Goal: Task Accomplishment & Management: Complete application form

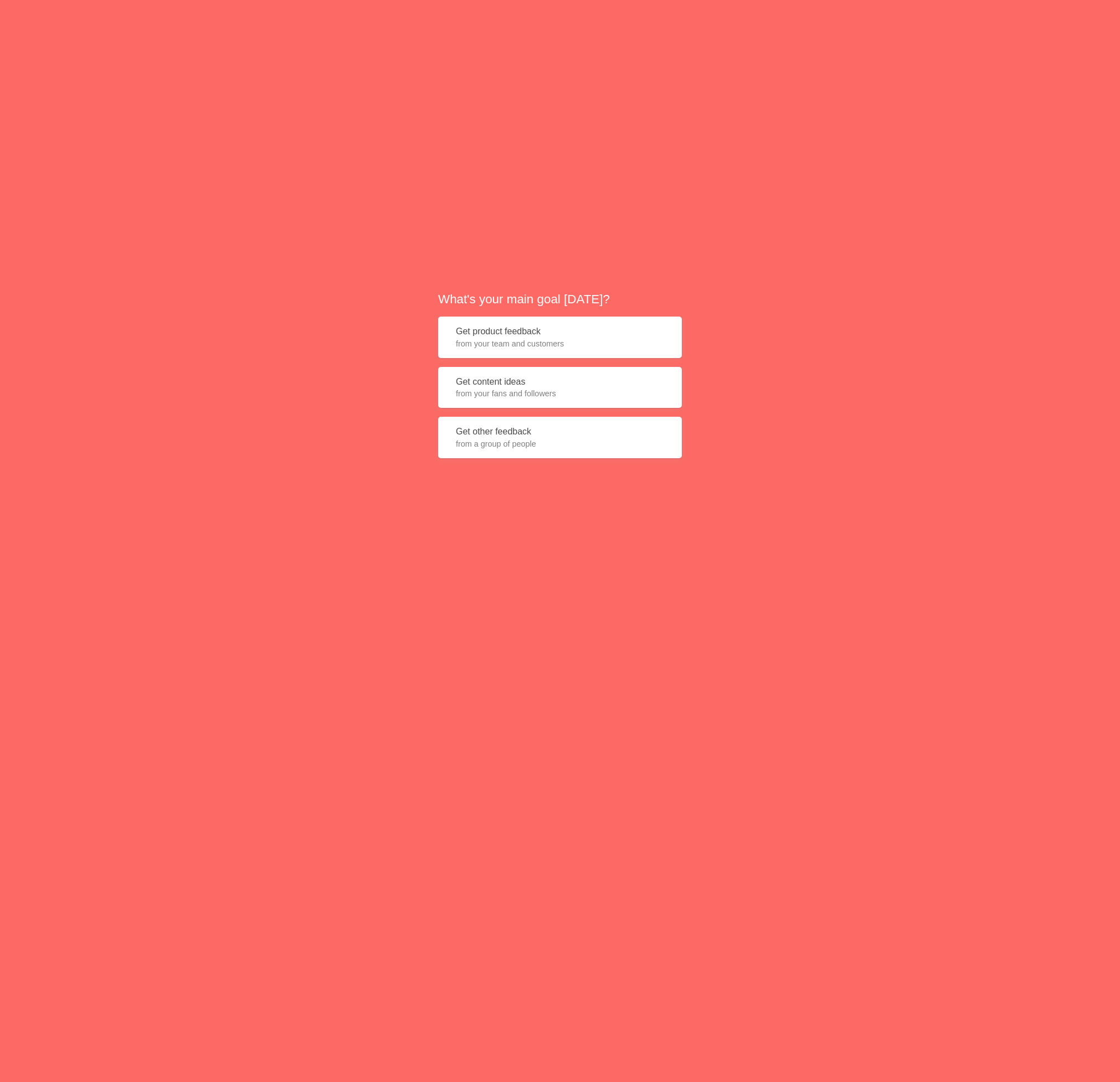
click at [577, 331] on button "Get product feedback from your team and customers" at bounding box center [560, 337] width 244 height 42
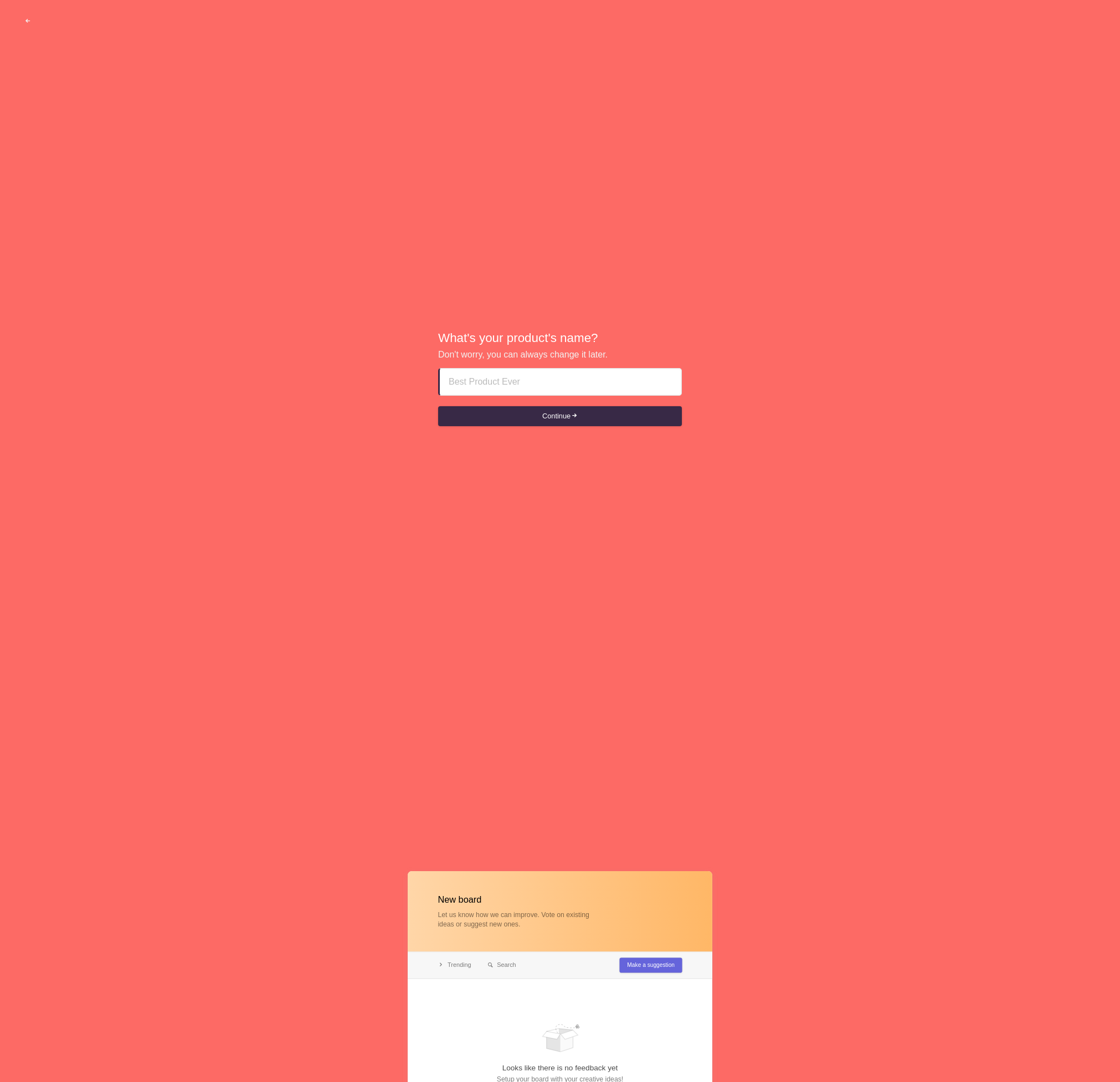
click at [583, 393] on input at bounding box center [560, 382] width 223 height 26
click at [596, 407] on button "Continue" at bounding box center [560, 416] width 244 height 20
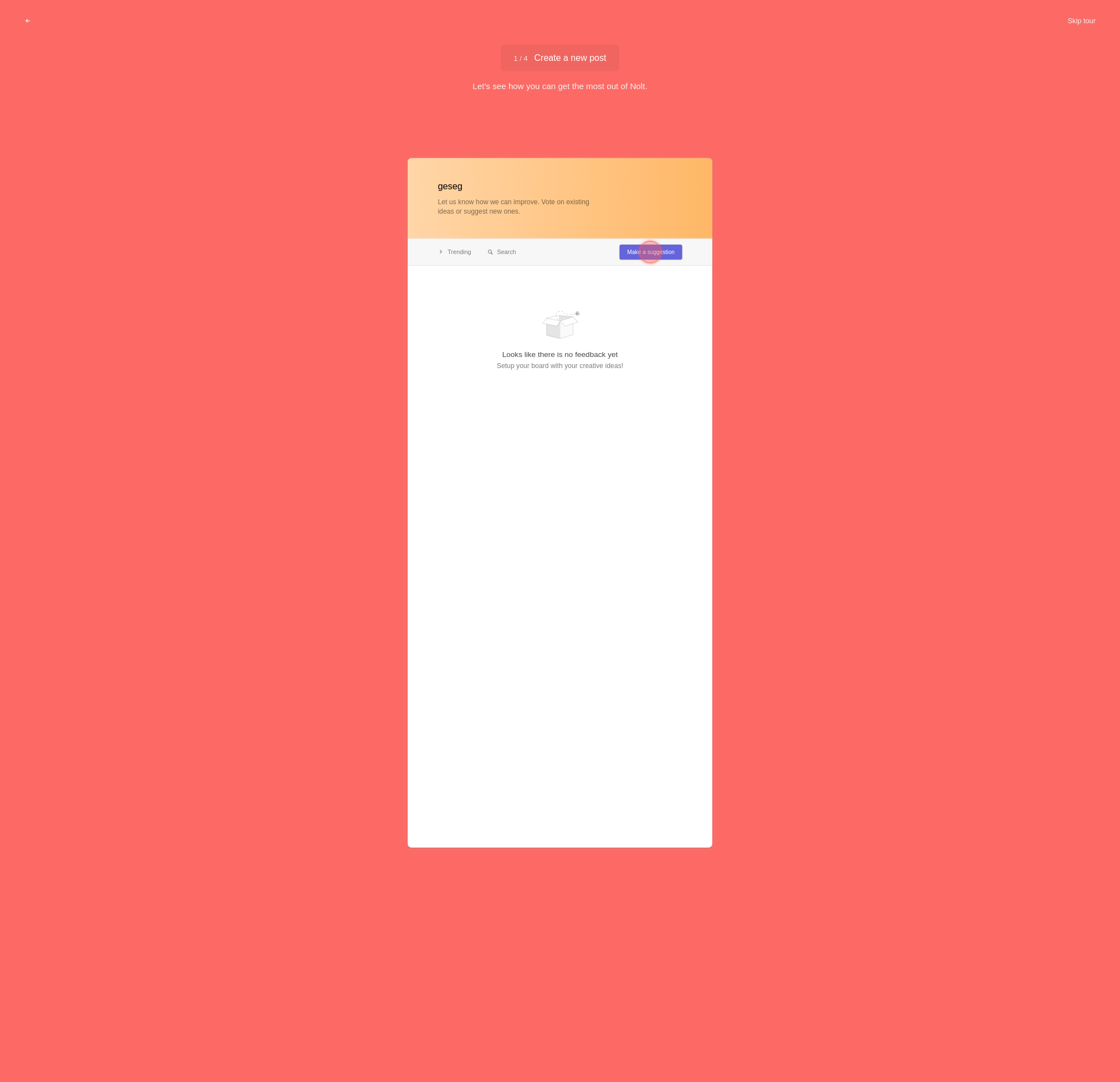
type input "geseg"
click at [661, 248] on div at bounding box center [650, 252] width 40 height 40
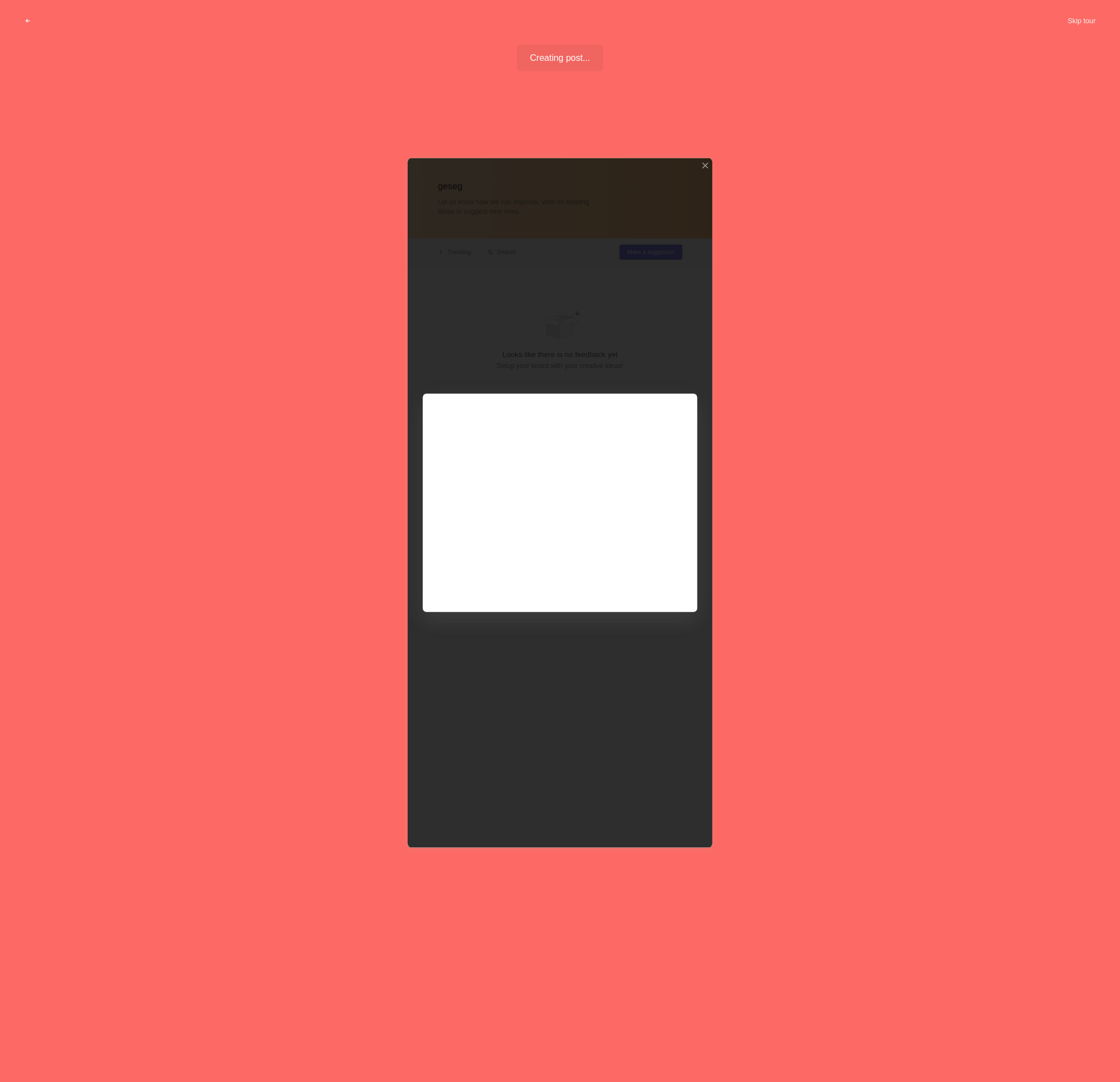
click at [537, 529] on div at bounding box center [560, 502] width 305 height 690
click at [656, 582] on div at bounding box center [560, 502] width 305 height 690
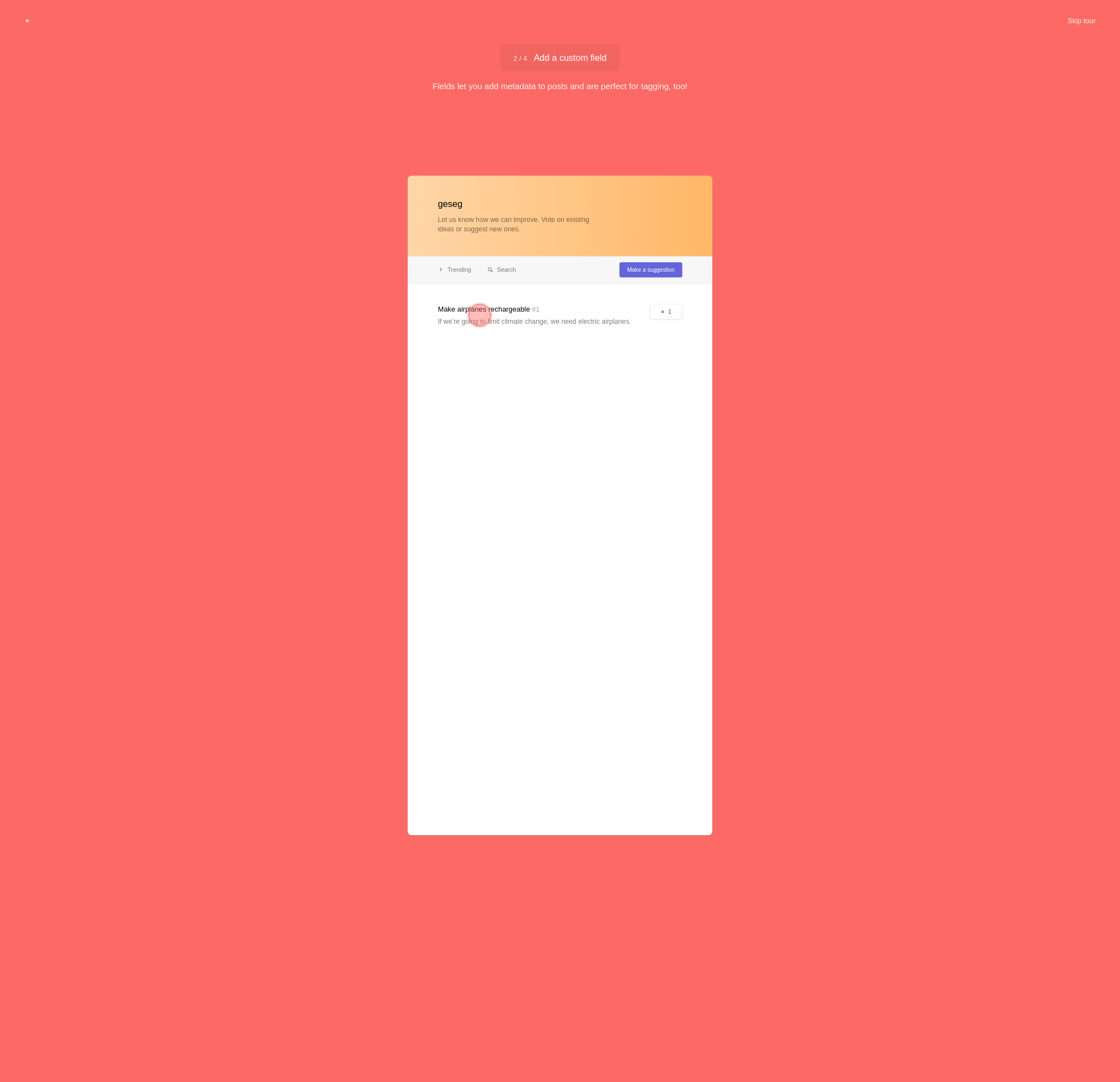
click at [549, 315] on div at bounding box center [560, 505] width 305 height 660
click at [574, 320] on div at bounding box center [560, 505] width 305 height 660
click at [480, 315] on div at bounding box center [480, 315] width 22 height 22
click at [871, 217] on div "geseg Let us know how we can improve. Vote on existing ideas or suggest new one…" at bounding box center [560, 563] width 1120 height 909
